Goal: Information Seeking & Learning: Learn about a topic

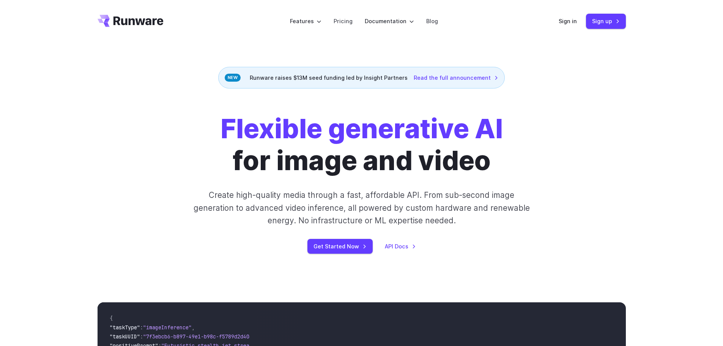
drag, startPoint x: 583, startPoint y: 20, endPoint x: 548, endPoint y: 22, distance: 35.0
click at [548, 22] on header "Features Tasks Image generation Video generation Sonic Inference Engine™ Models…" at bounding box center [361, 21] width 547 height 43
